Goal: Complete application form

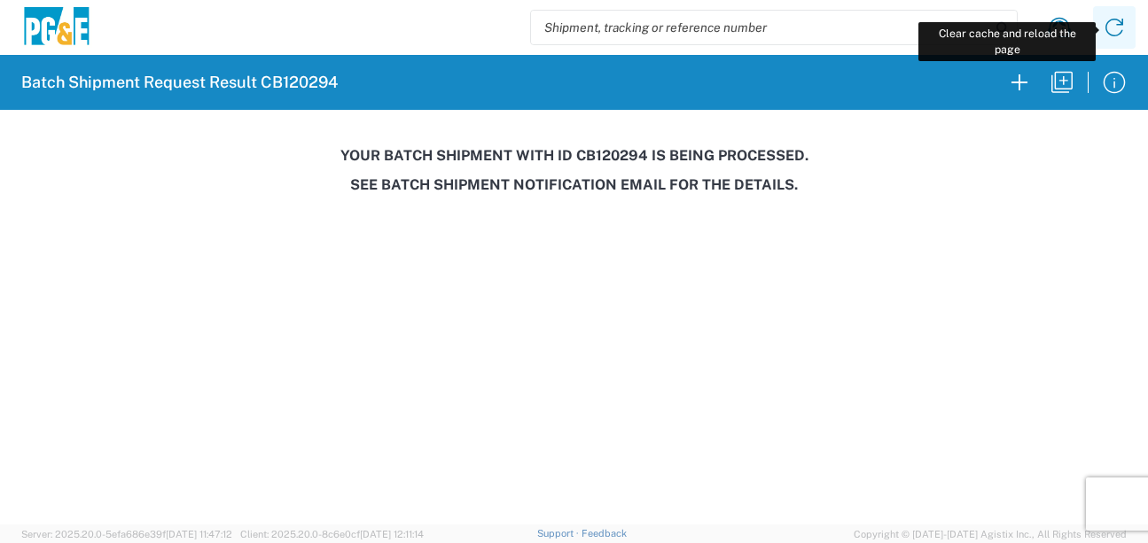
click at [1127, 35] on icon at bounding box center [1114, 27] width 28 height 28
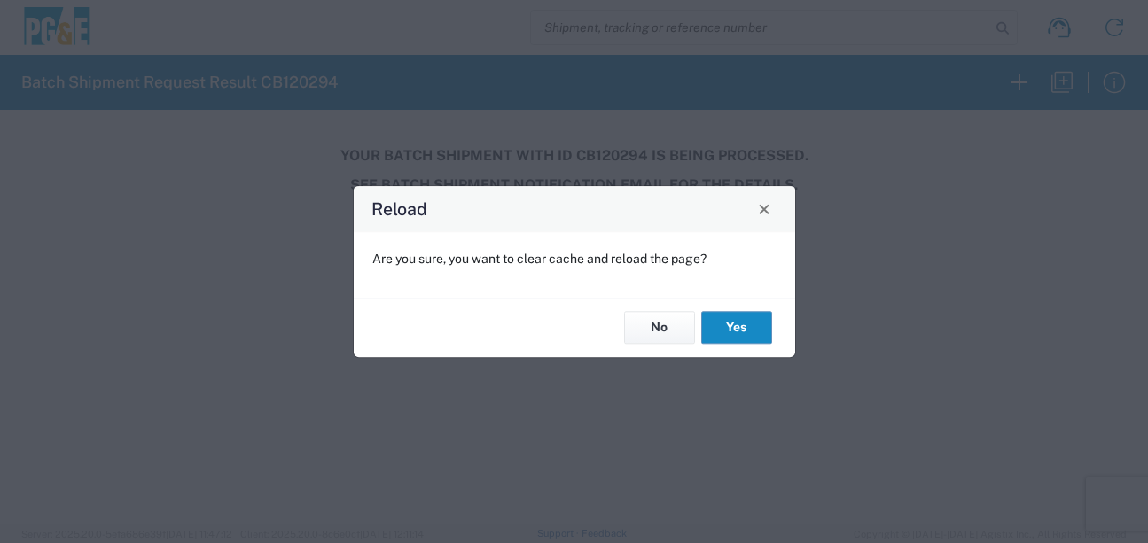
click at [749, 336] on button "Yes" at bounding box center [736, 328] width 71 height 33
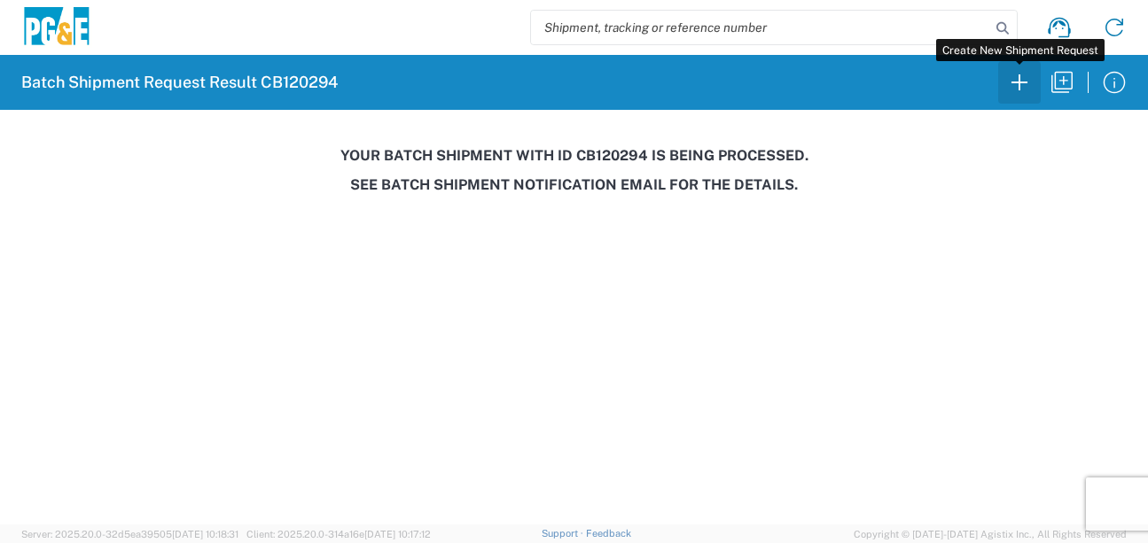
click at [1013, 79] on icon "button" at bounding box center [1019, 82] width 28 height 28
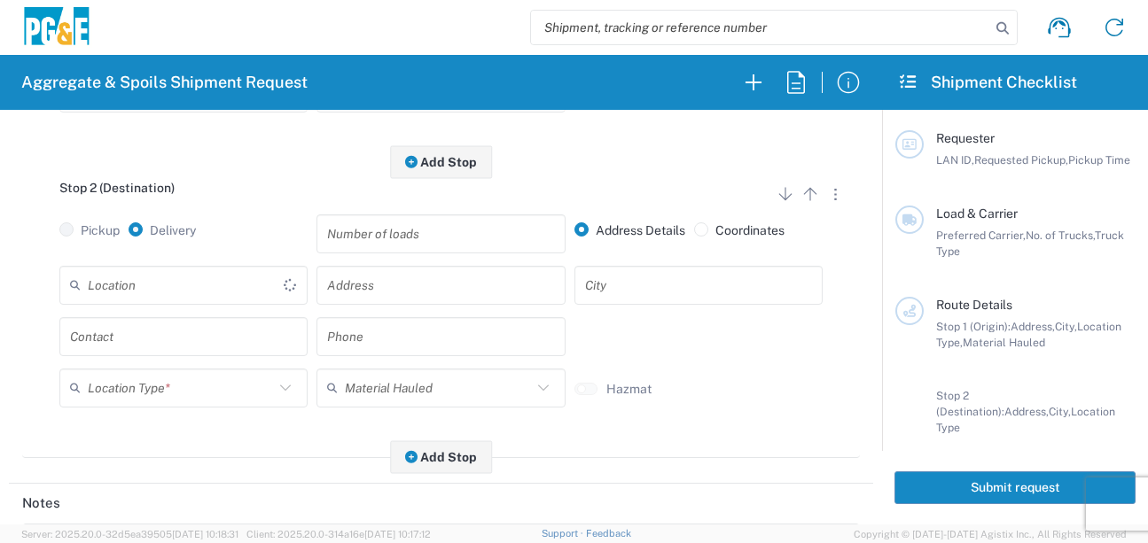
scroll to position [532, 0]
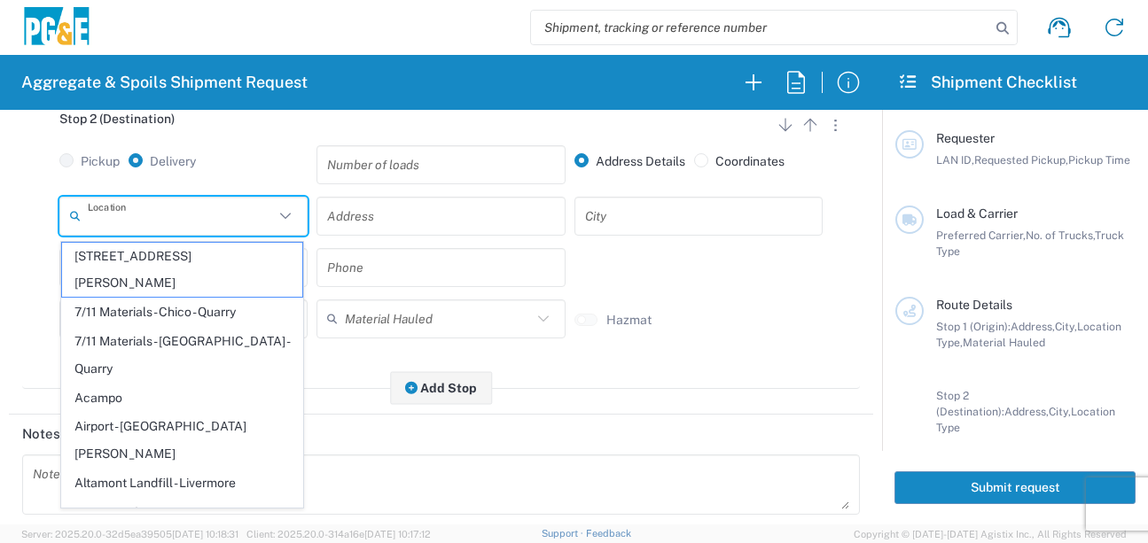
click at [170, 227] on input "text" at bounding box center [181, 215] width 186 height 31
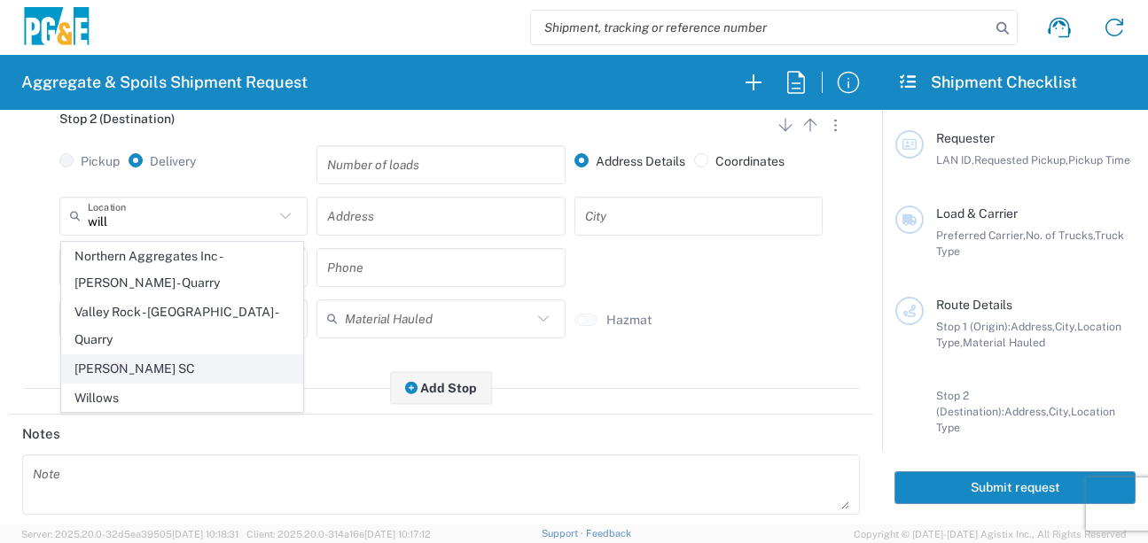
click at [127, 355] on span "[PERSON_NAME] SC" at bounding box center [182, 368] width 240 height 27
type input "[PERSON_NAME] SC"
type input "[STREET_ADDRESS][PERSON_NAME]"
type input "[PERSON_NAME]"
type input "Business No Loading Dock"
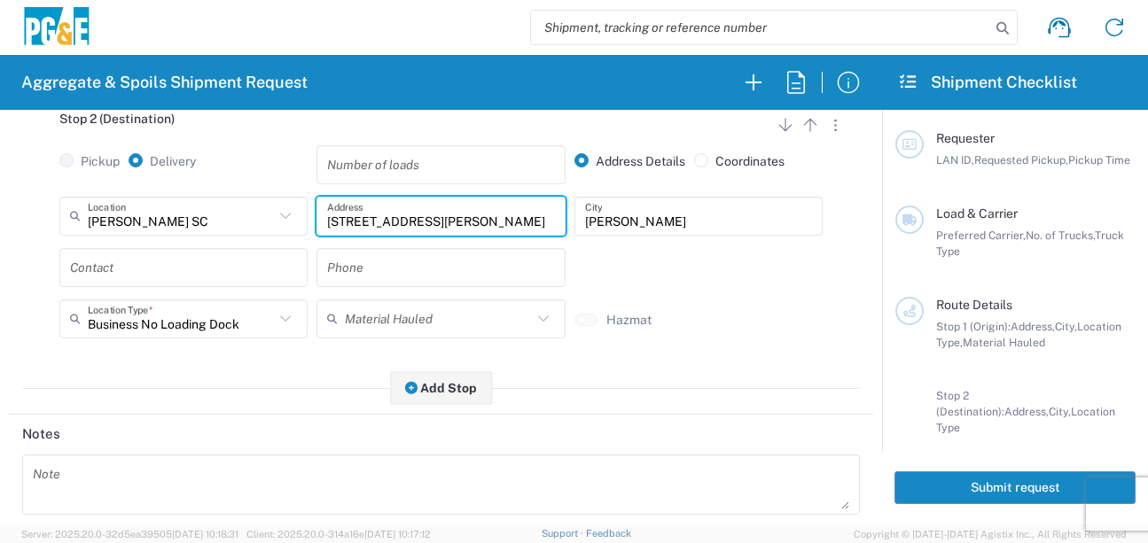
drag, startPoint x: 433, startPoint y: 220, endPoint x: 314, endPoint y: 214, distance: 118.9
click at [316, 214] on div "[STREET_ADDRESS][PERSON_NAME] Address" at bounding box center [440, 216] width 248 height 39
